Goal: Task Accomplishment & Management: Manage account settings

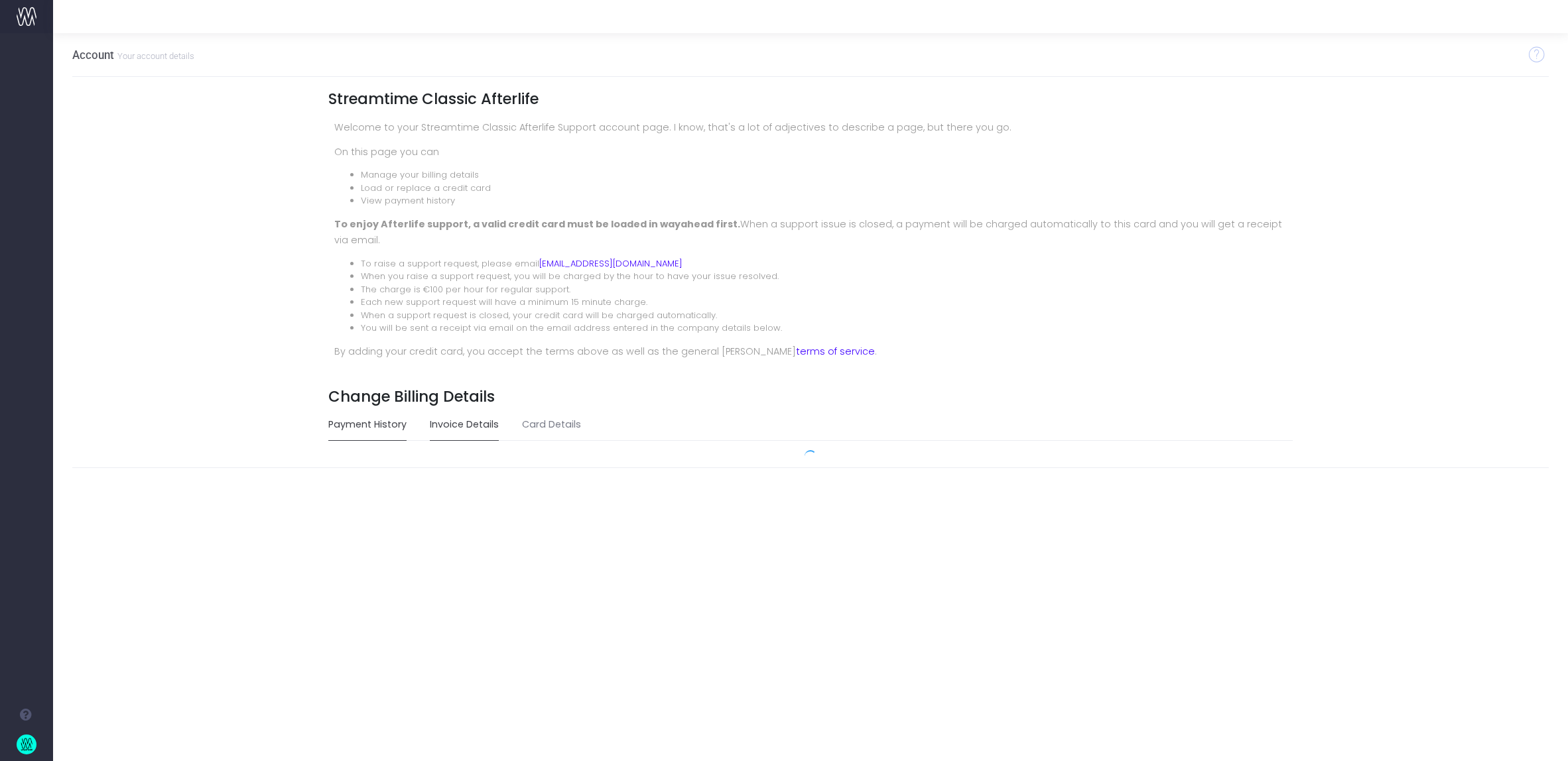
click at [458, 428] on link "Invoice Details" at bounding box center [465, 424] width 69 height 31
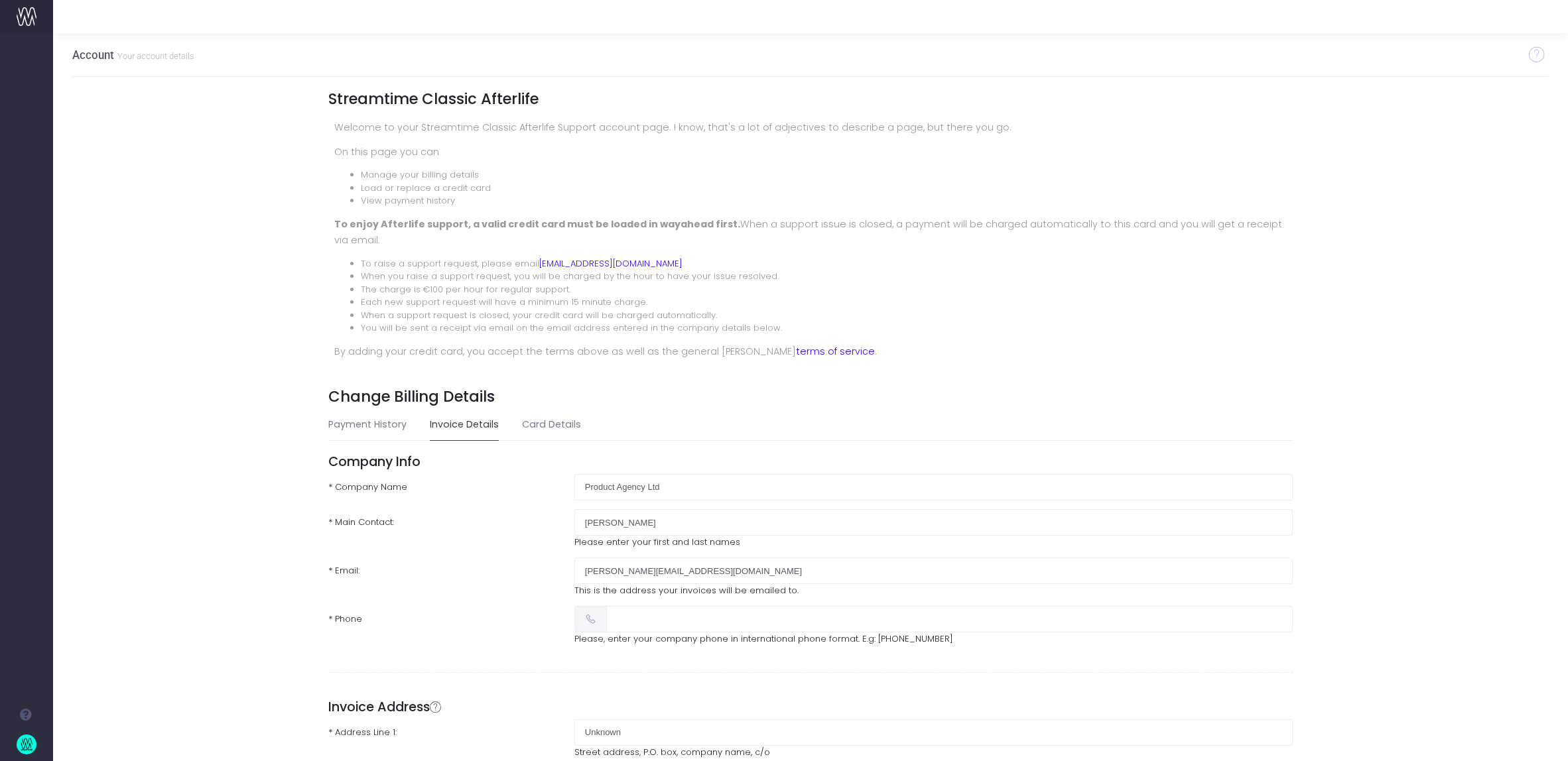
click at [140, 57] on small "Your account details" at bounding box center [155, 54] width 81 height 13
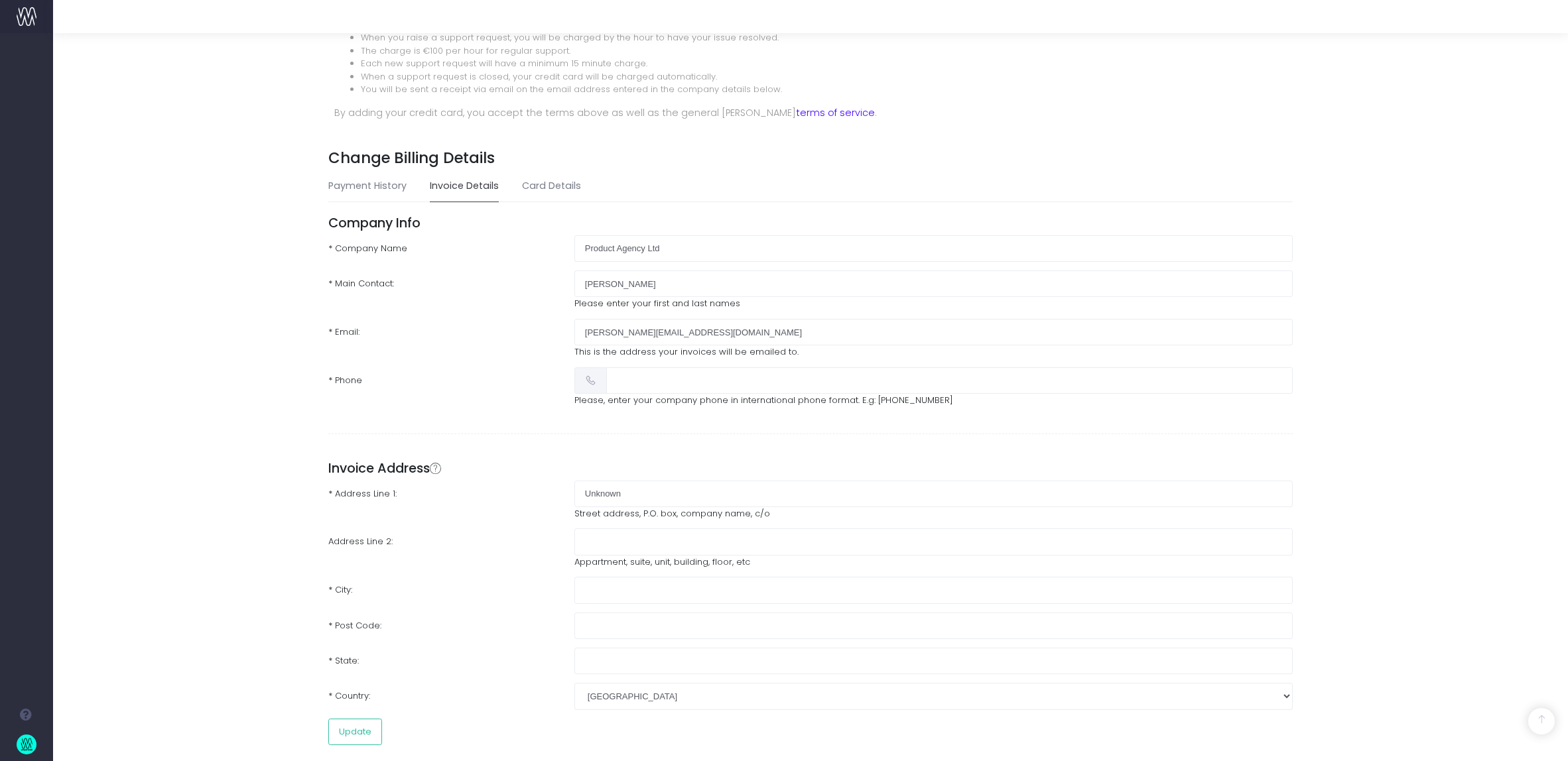
scroll to position [237, 0]
click at [668, 379] on input "text" at bounding box center [950, 382] width 687 height 27
type input "$"
type input "[PHONE_NUMBER]"
click at [677, 494] on input "Unknown" at bounding box center [933, 495] width 719 height 27
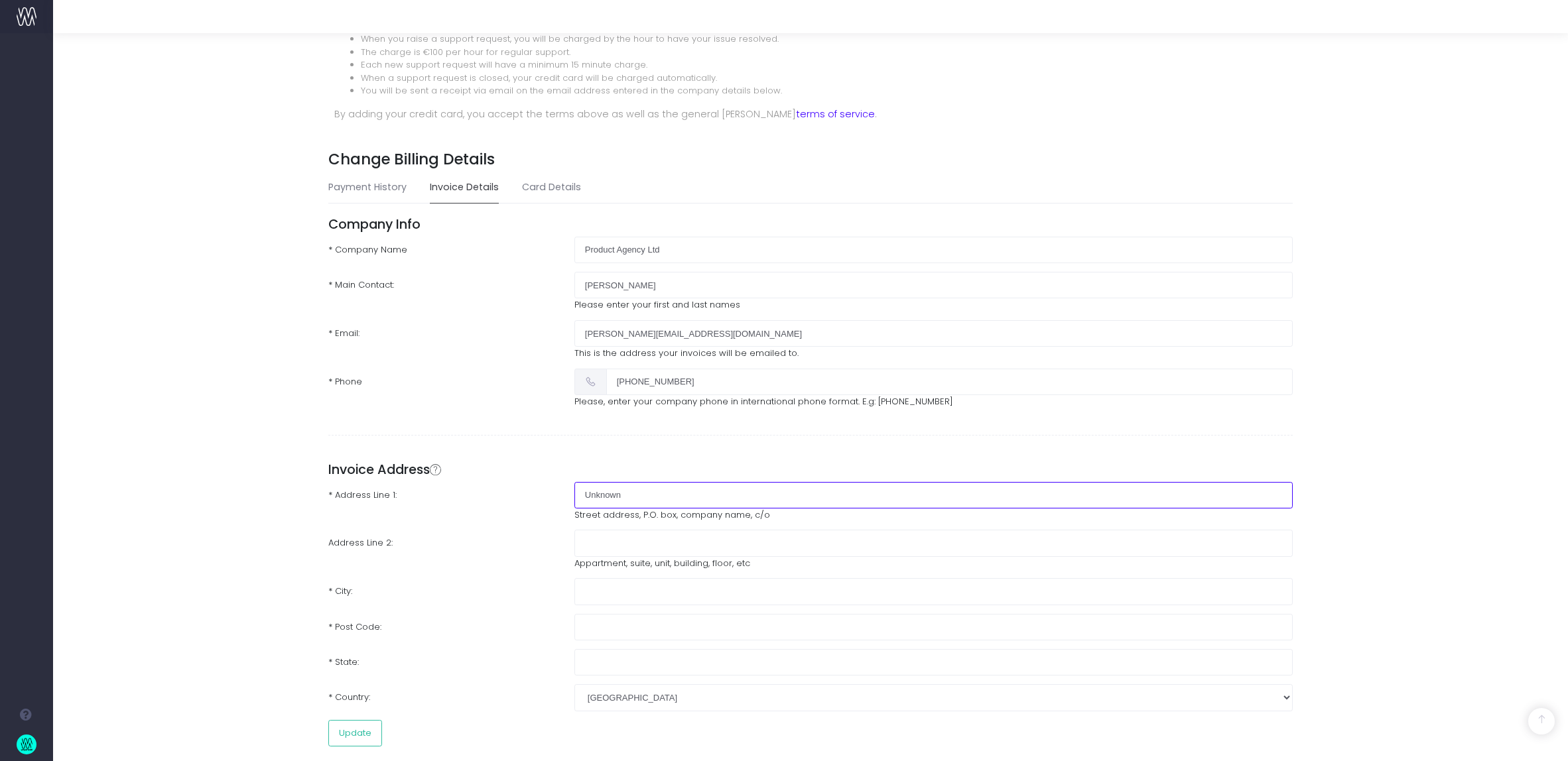
drag, startPoint x: 598, startPoint y: 493, endPoint x: 496, endPoint y: 493, distance: 102.0
click at [497, 493] on div "* Address Line 1: Unknown Street address, P.O. box, company name, c/o" at bounding box center [810, 502] width 984 height 39
type input "61-63 [GEOGRAPHIC_DATA]"
type input "[GEOGRAPHIC_DATA]"
type input "NE1 6BX"
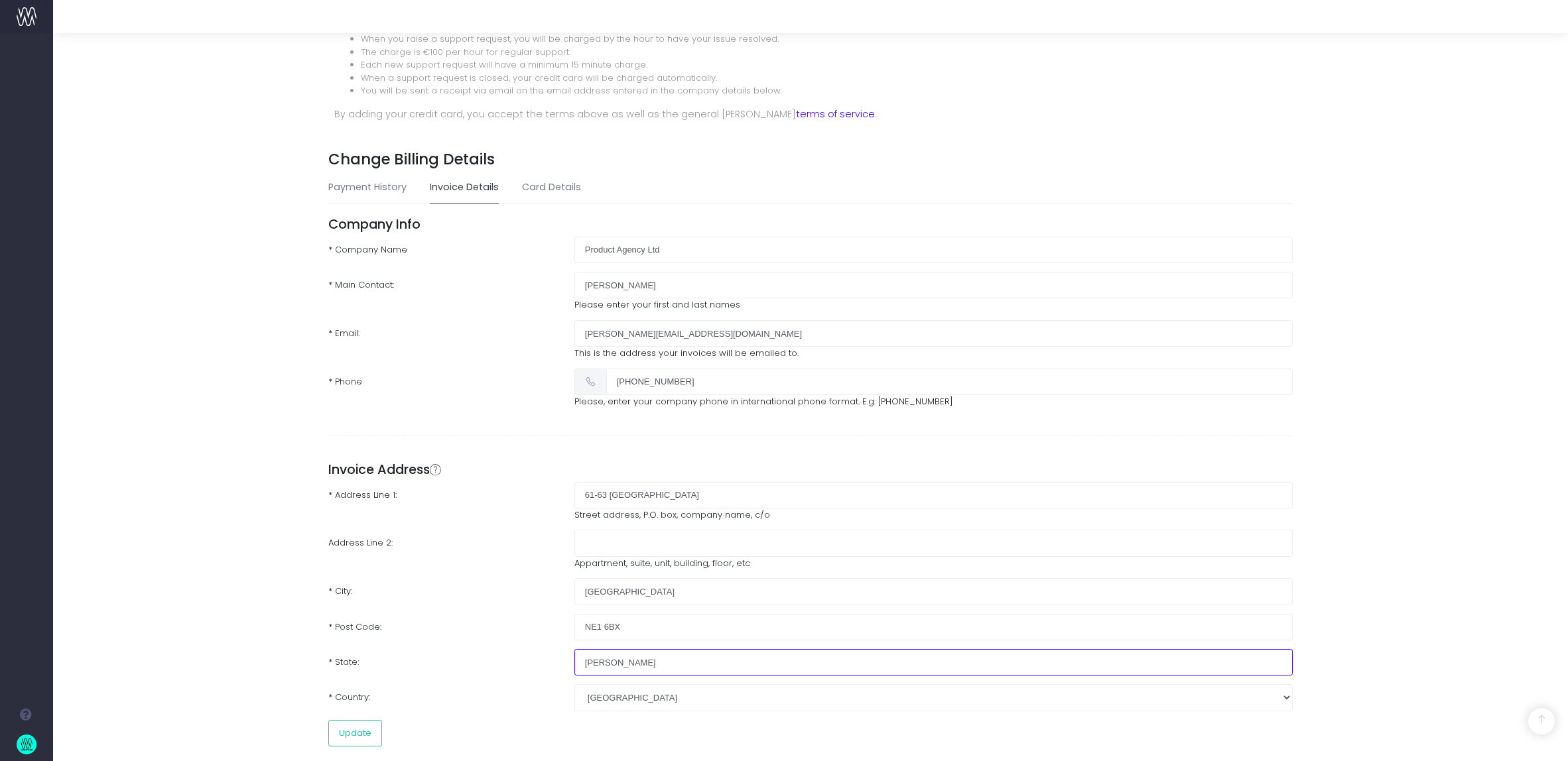
type input "T"
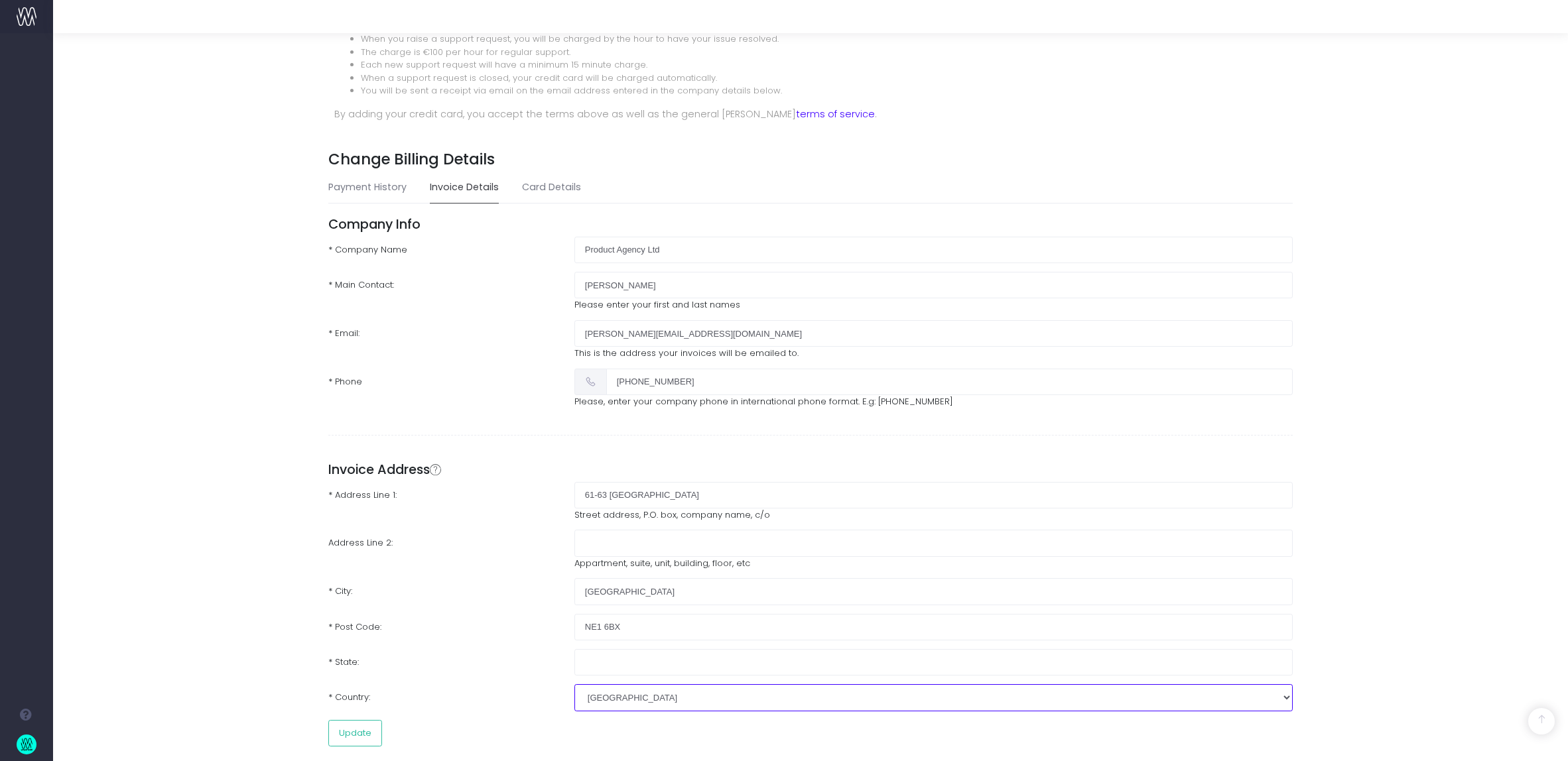
scroll to position [271, 0]
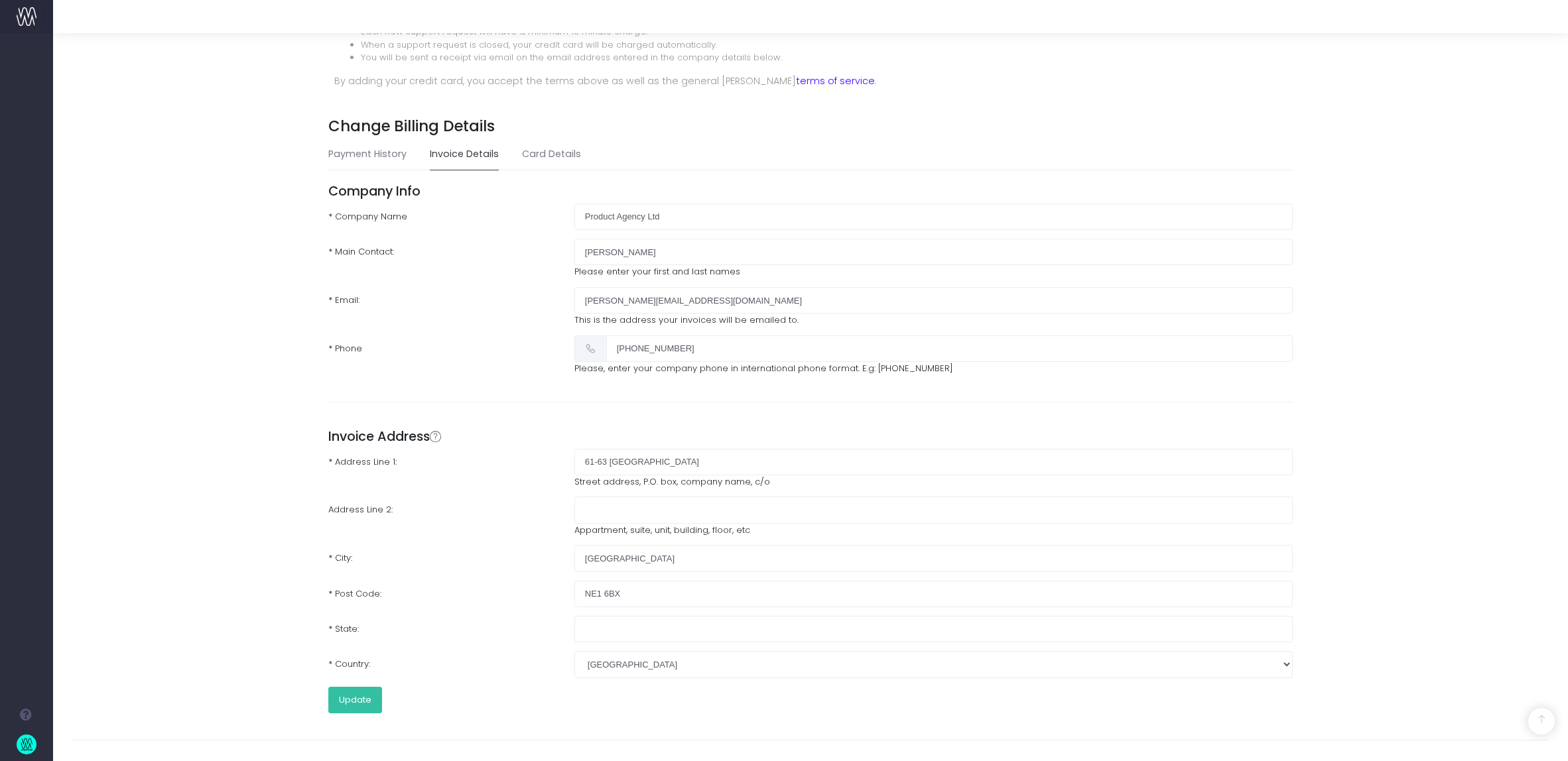
click at [345, 694] on button "Update" at bounding box center [354, 700] width 54 height 27
click at [552, 158] on link "Card Details" at bounding box center [551, 154] width 59 height 31
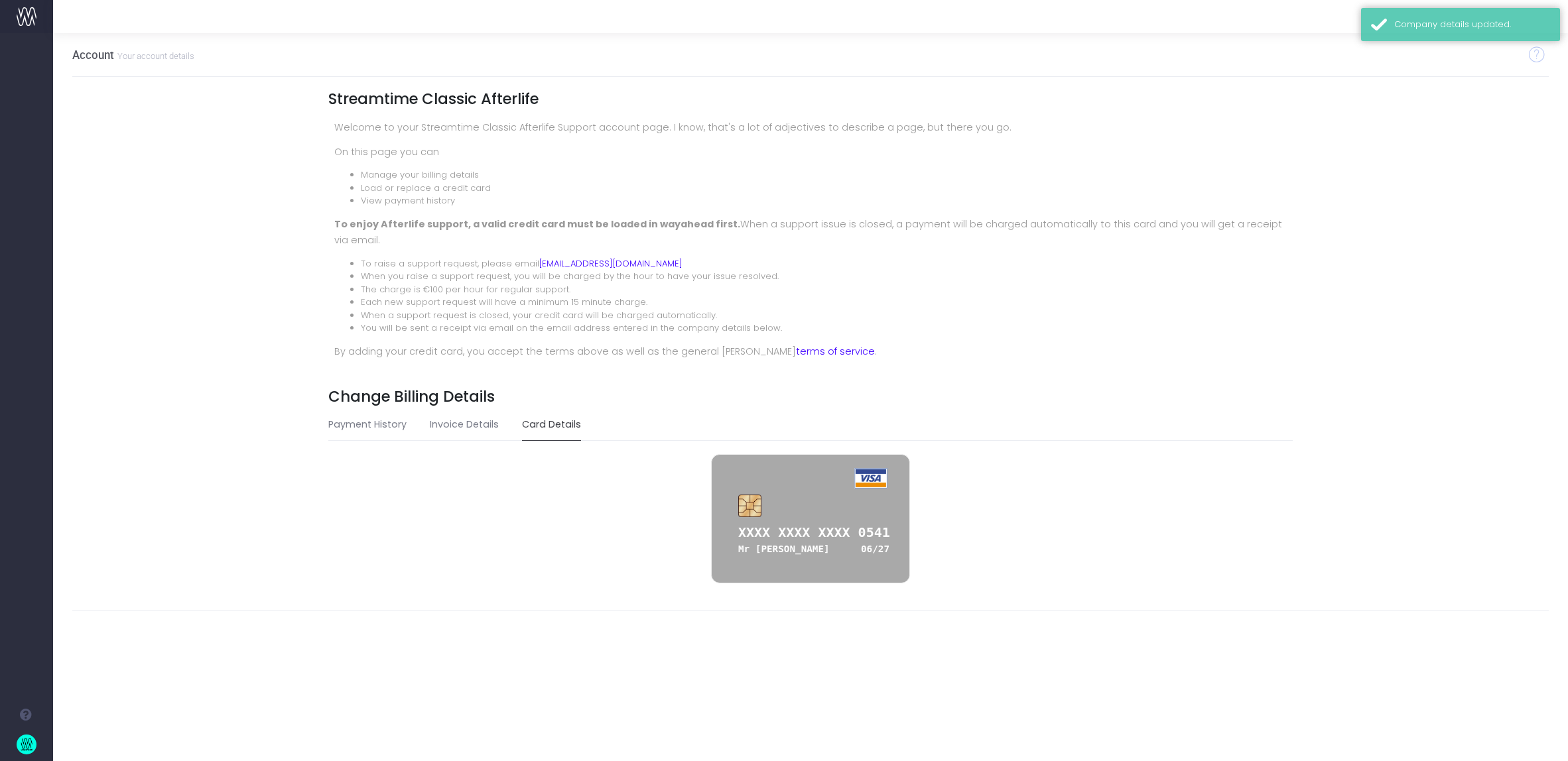
scroll to position [0, 0]
click at [370, 434] on link "Payment History" at bounding box center [366, 424] width 78 height 31
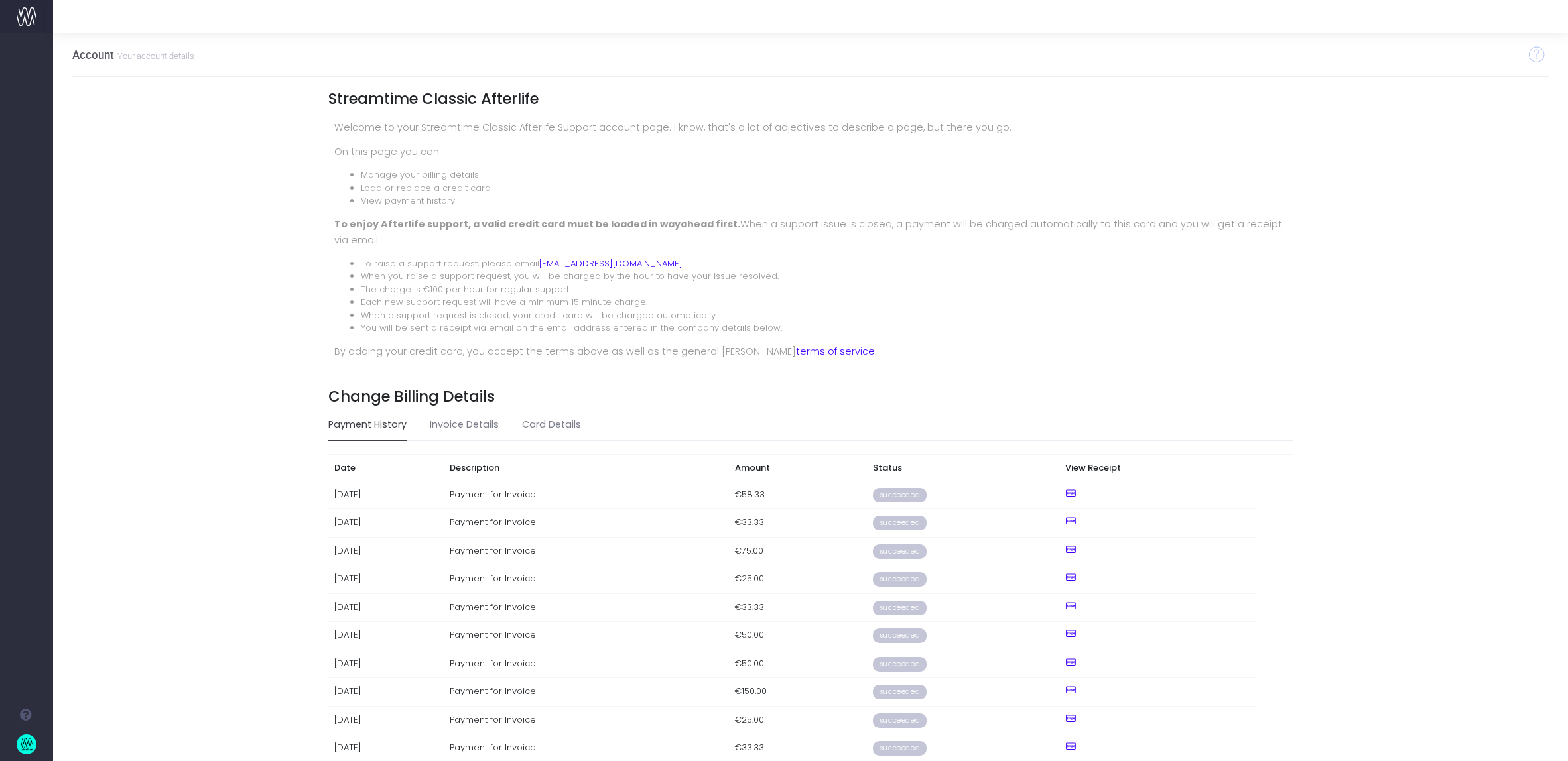
scroll to position [78, 0]
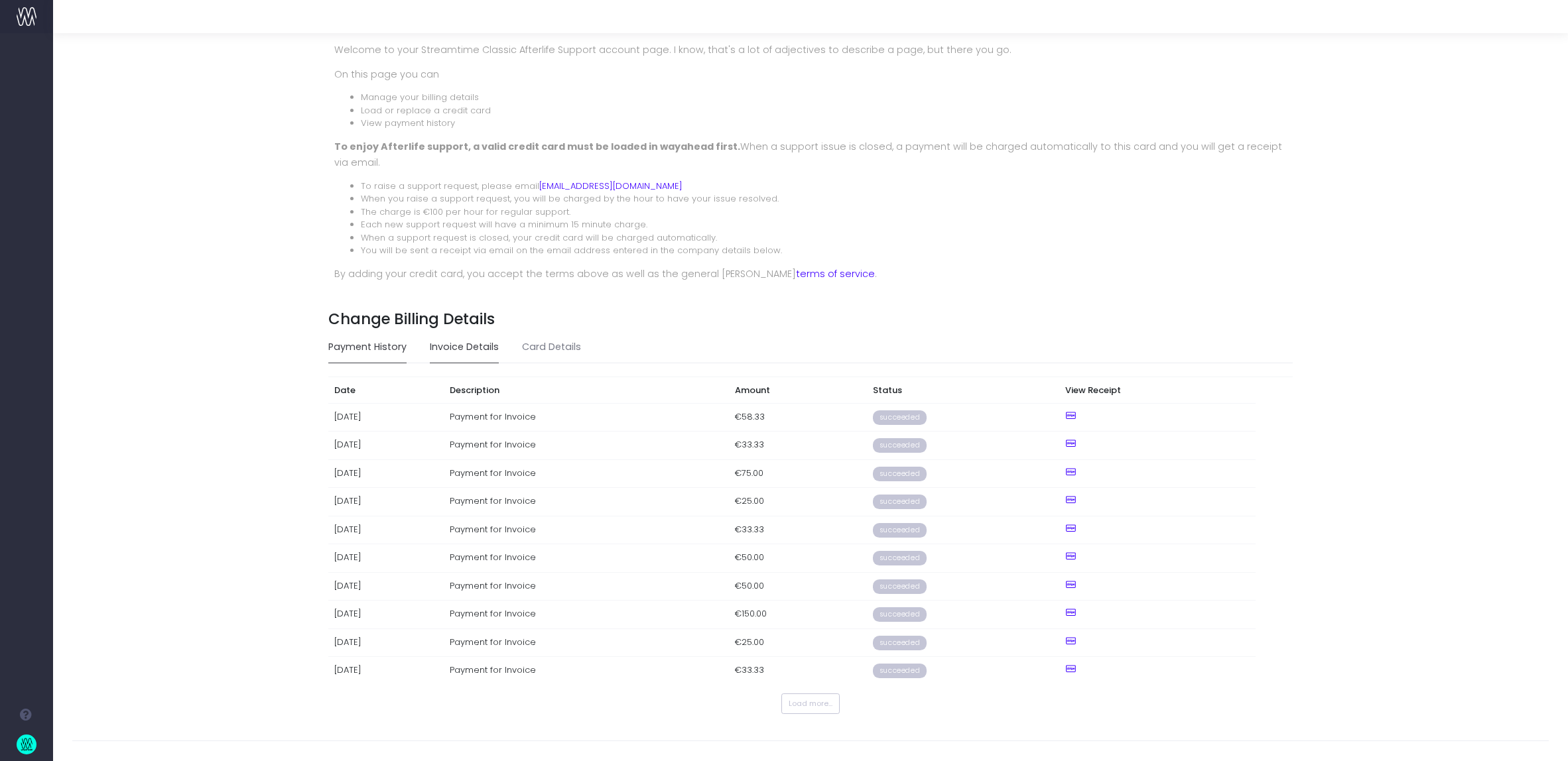
click at [454, 349] on link "Invoice Details" at bounding box center [465, 348] width 69 height 31
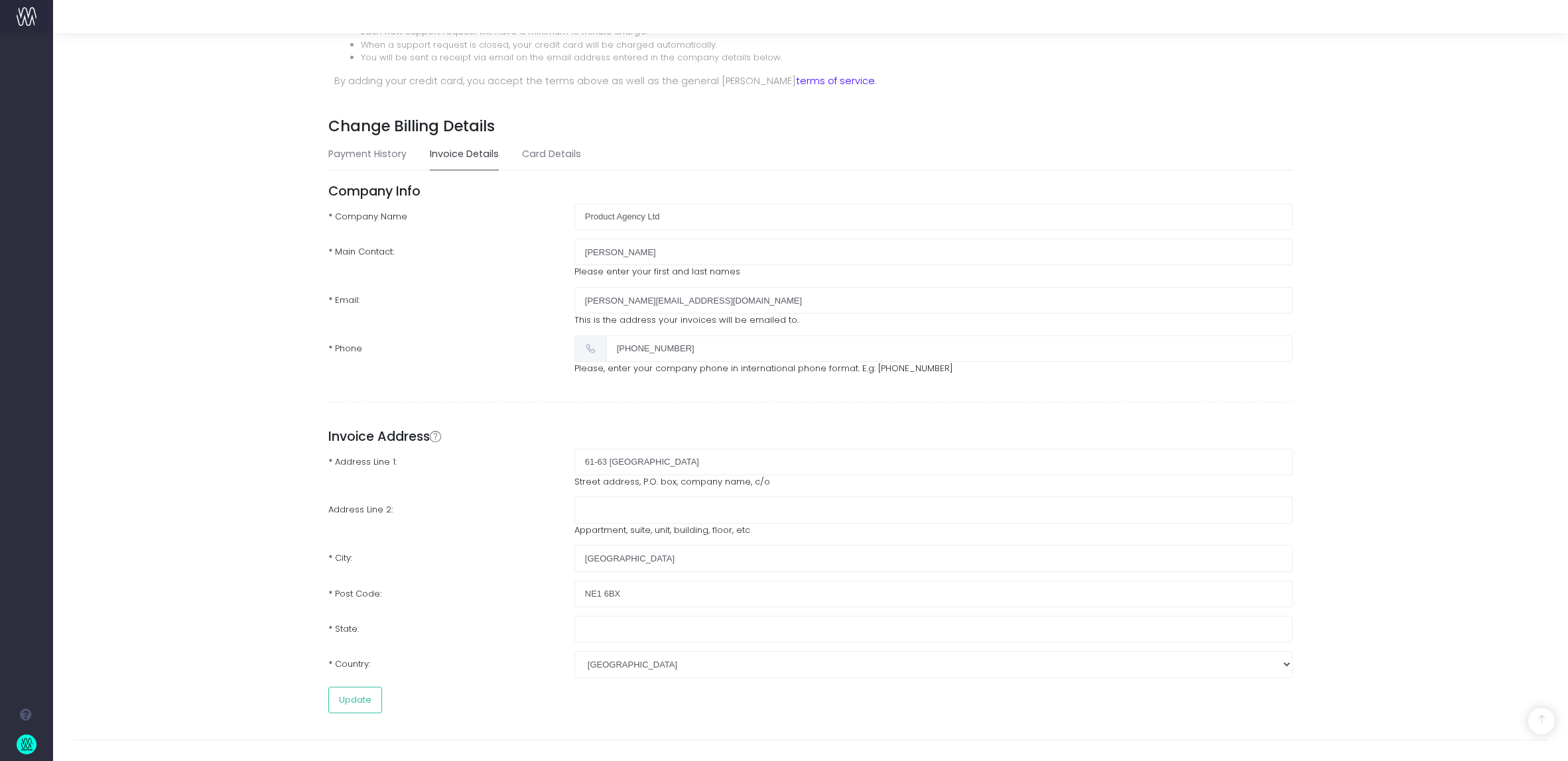
scroll to position [0, 0]
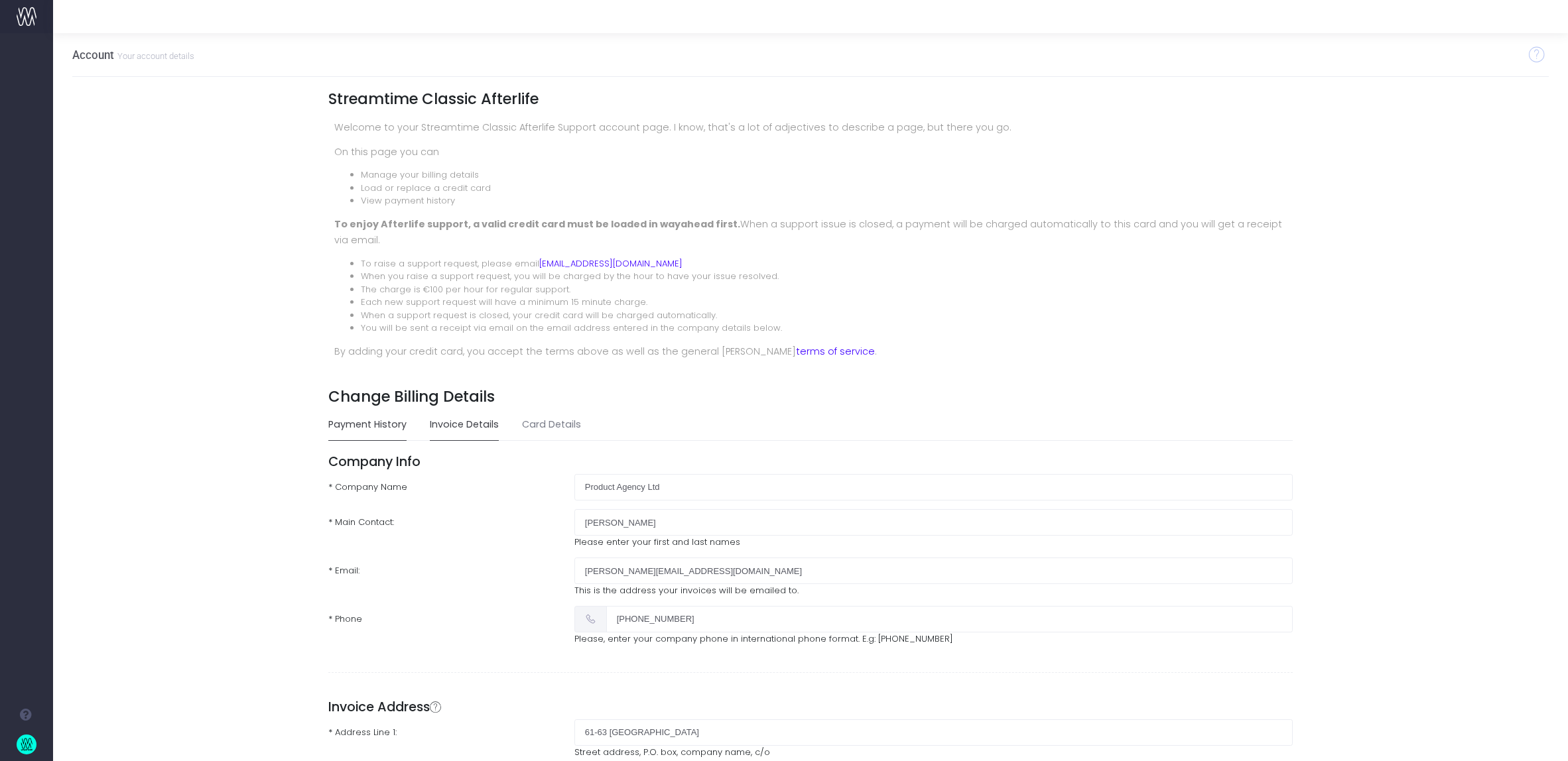
click at [364, 427] on link "Payment History" at bounding box center [366, 424] width 78 height 31
